Goal: Information Seeking & Learning: Learn about a topic

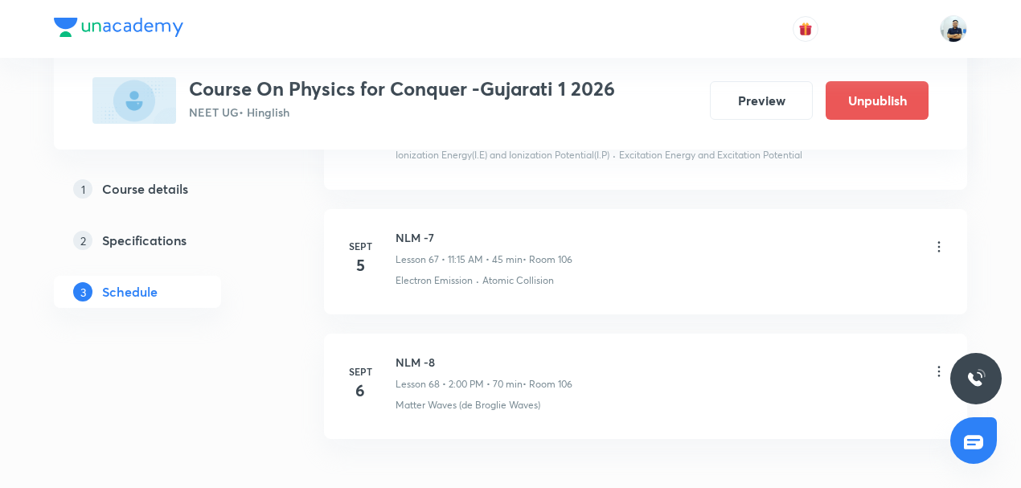
drag, startPoint x: 158, startPoint y: 189, endPoint x: 166, endPoint y: 181, distance: 10.8
click at [158, 187] on h5 "Course details" at bounding box center [145, 188] width 86 height 19
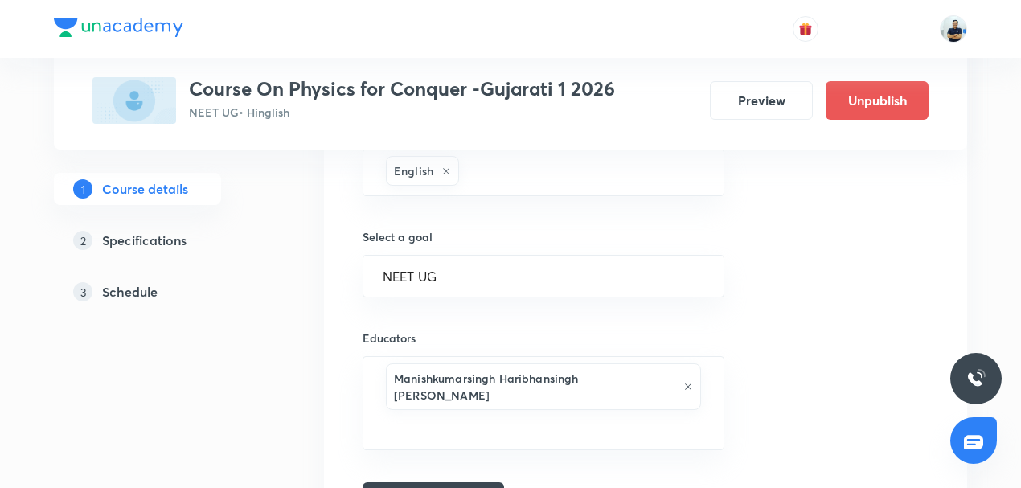
scroll to position [1098, 0]
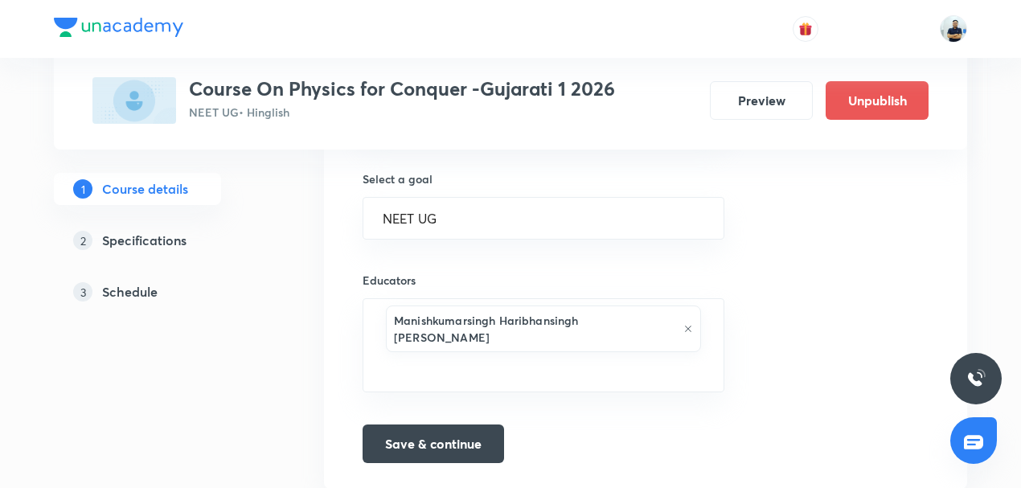
click at [145, 296] on h5 "Schedule" at bounding box center [129, 291] width 55 height 19
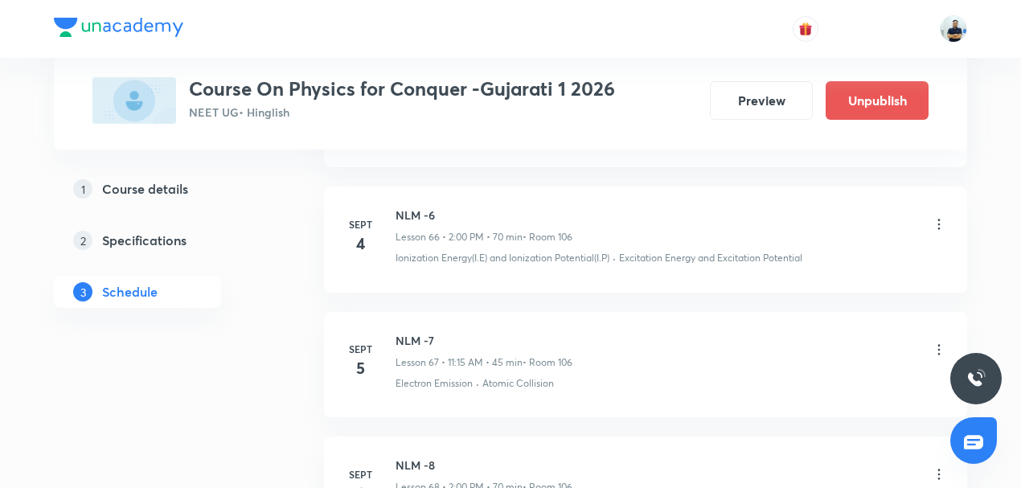
scroll to position [9242, 0]
